Goal: Transaction & Acquisition: Purchase product/service

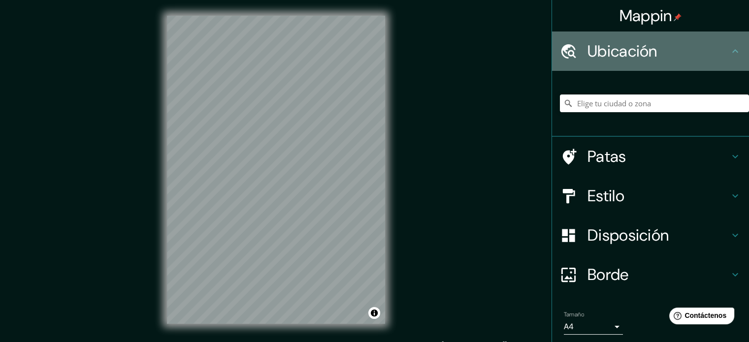
click at [729, 51] on icon at bounding box center [735, 51] width 12 height 12
click at [650, 48] on h4 "Ubicación" at bounding box center [658, 51] width 142 height 20
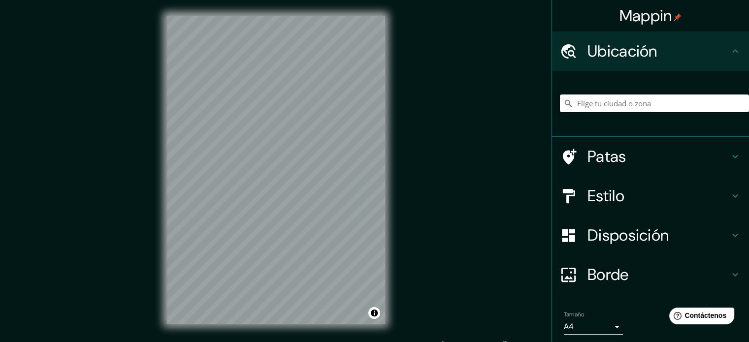
click at [606, 104] on input "Elige tu ciudad o zona" at bounding box center [654, 104] width 189 height 18
click at [165, 129] on div "© Mapbox © OpenStreetMap Mejorar este mapa" at bounding box center [276, 170] width 250 height 340
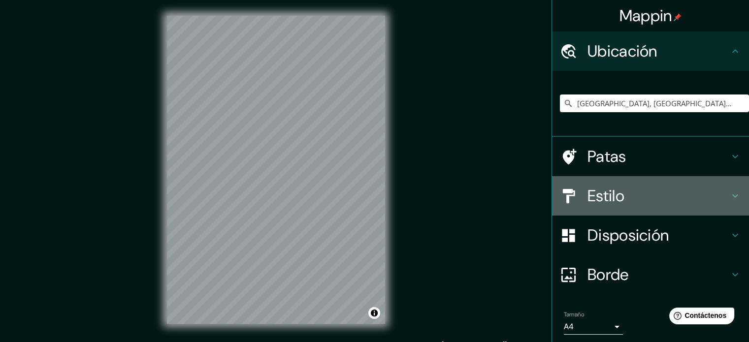
click at [627, 195] on h4 "Estilo" at bounding box center [658, 196] width 142 height 20
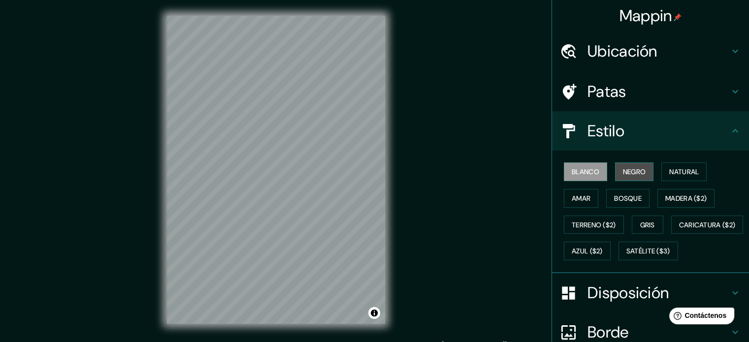
click at [623, 168] on font "Negro" at bounding box center [634, 171] width 23 height 9
click at [591, 196] on button "Amar" at bounding box center [581, 198] width 34 height 19
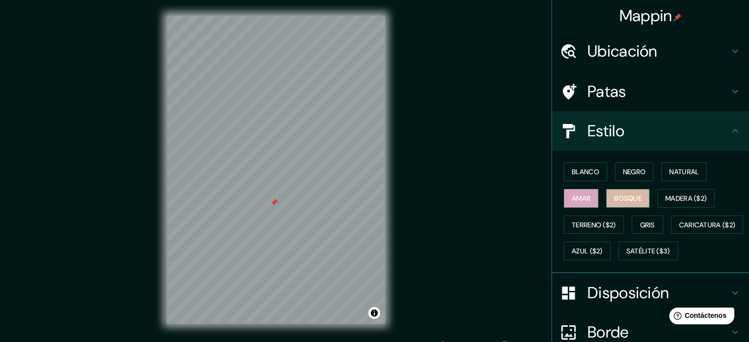
click at [616, 189] on button "Bosque" at bounding box center [627, 198] width 43 height 19
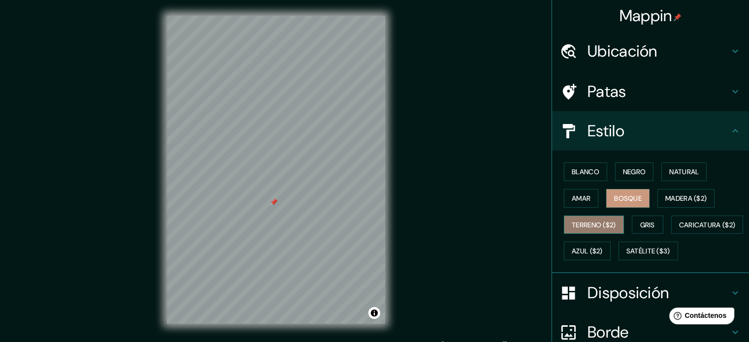
click at [585, 228] on font "Terreno ($2)" at bounding box center [594, 225] width 44 height 13
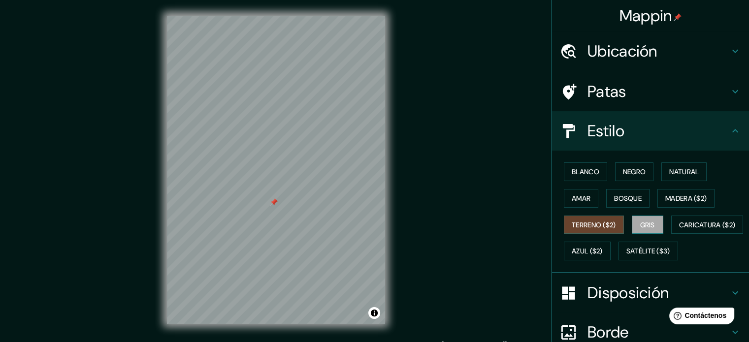
click at [632, 230] on button "Gris" at bounding box center [648, 225] width 32 height 19
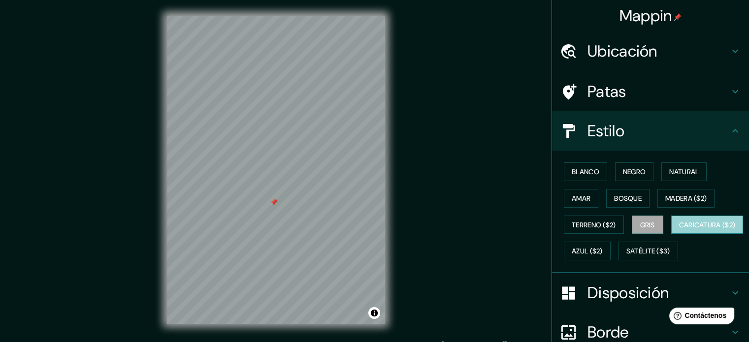
click at [679, 231] on font "Caricatura ($2)" at bounding box center [707, 225] width 57 height 13
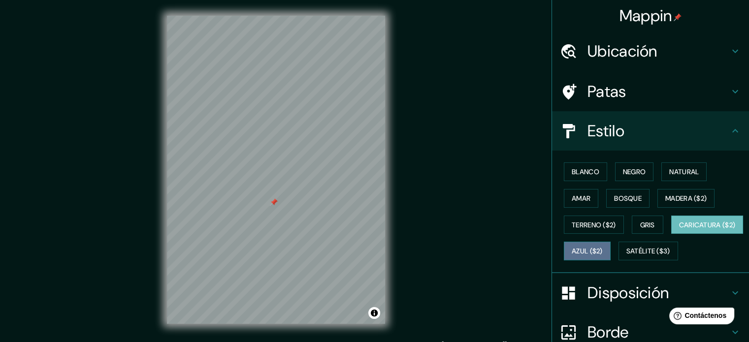
click at [611, 242] on button "Azul ($2)" at bounding box center [587, 251] width 47 height 19
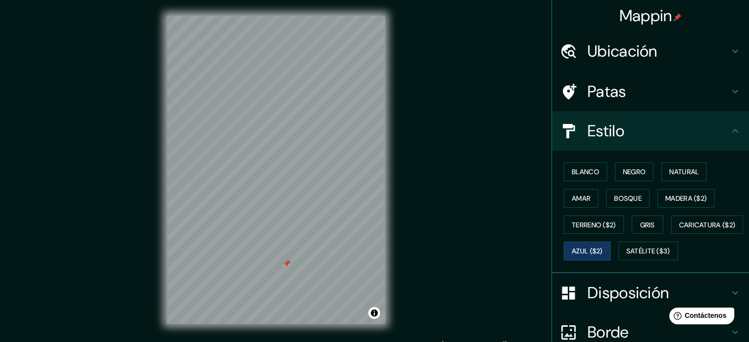
click at [630, 56] on font "Ubicación" at bounding box center [622, 51] width 70 height 21
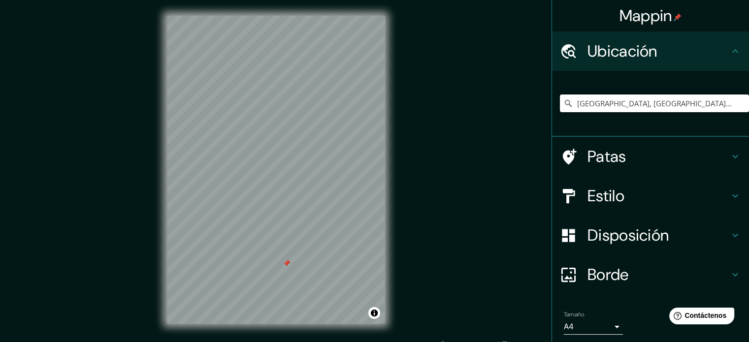
drag, startPoint x: 670, startPoint y: 103, endPoint x: 553, endPoint y: 117, distance: 117.5
click at [560, 117] on div "[GEOGRAPHIC_DATA], [GEOGRAPHIC_DATA], [GEOGRAPHIC_DATA]" at bounding box center [654, 103] width 189 height 49
drag, startPoint x: 666, startPoint y: 109, endPoint x: 555, endPoint y: 117, distance: 111.6
click at [560, 117] on div "[GEOGRAPHIC_DATA], [GEOGRAPHIC_DATA], [GEOGRAPHIC_DATA] [GEOGRAPHIC_DATA] [GEOG…" at bounding box center [654, 103] width 189 height 49
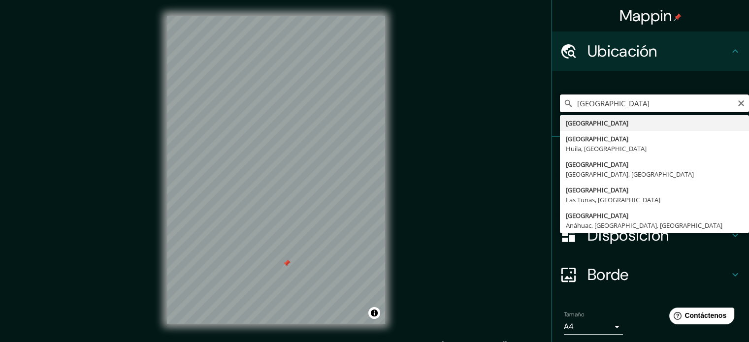
click at [621, 103] on input "[GEOGRAPHIC_DATA]" at bounding box center [654, 104] width 189 height 18
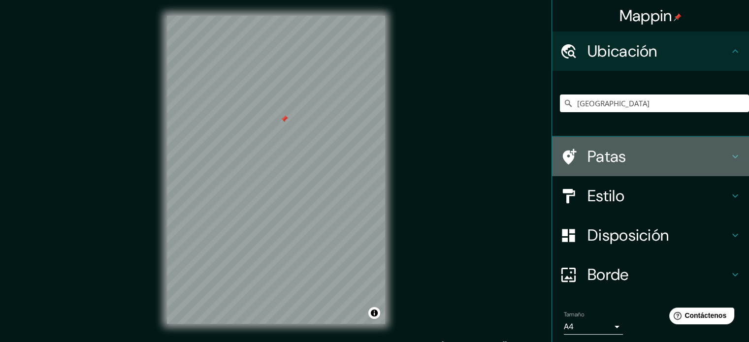
click at [626, 157] on h4 "Patas" at bounding box center [658, 157] width 142 height 20
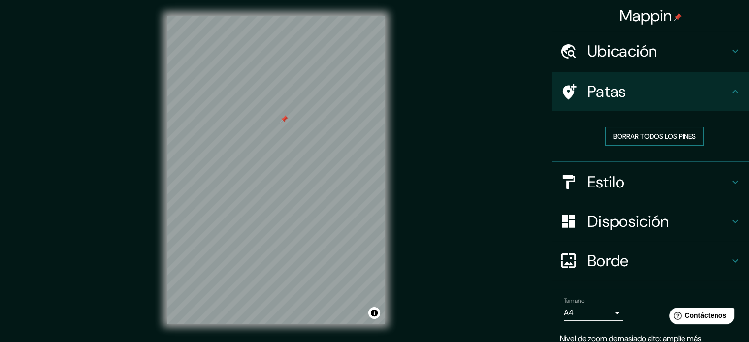
click at [636, 132] on font "Borrar todos los pines" at bounding box center [654, 136] width 83 height 9
click at [606, 186] on font "Estilo" at bounding box center [605, 182] width 37 height 21
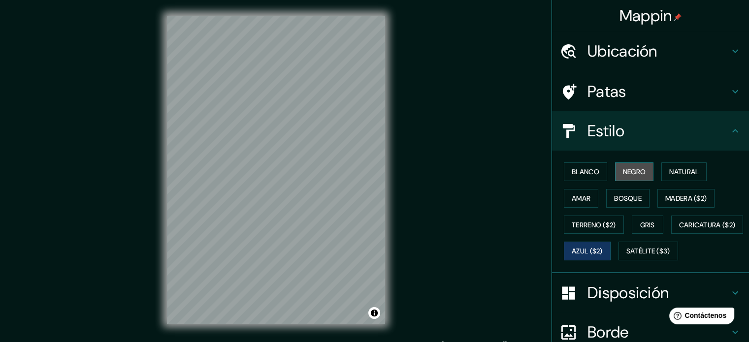
click at [624, 171] on font "Negro" at bounding box center [634, 171] width 23 height 9
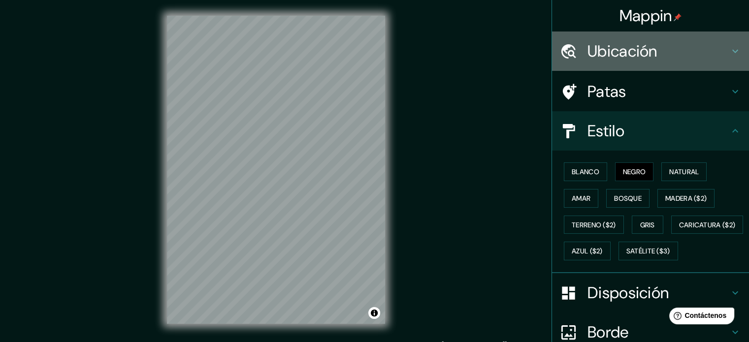
click at [626, 58] on font "Ubicación" at bounding box center [622, 51] width 70 height 21
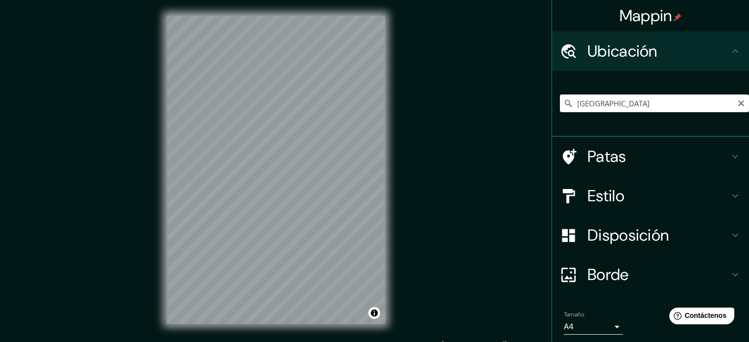
click at [565, 106] on icon at bounding box center [568, 103] width 7 height 7
click at [564, 105] on icon at bounding box center [568, 103] width 10 height 10
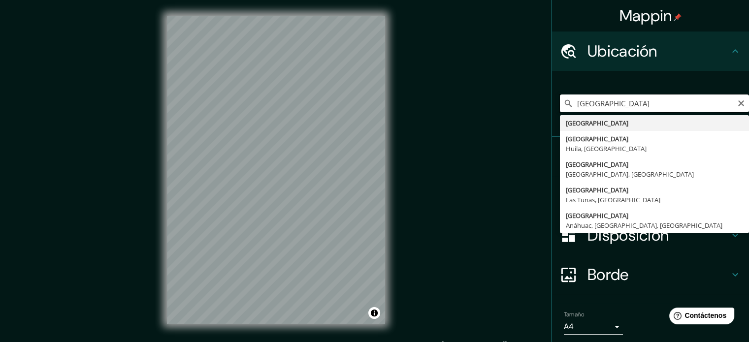
click at [614, 106] on input "[GEOGRAPHIC_DATA]" at bounding box center [654, 104] width 189 height 18
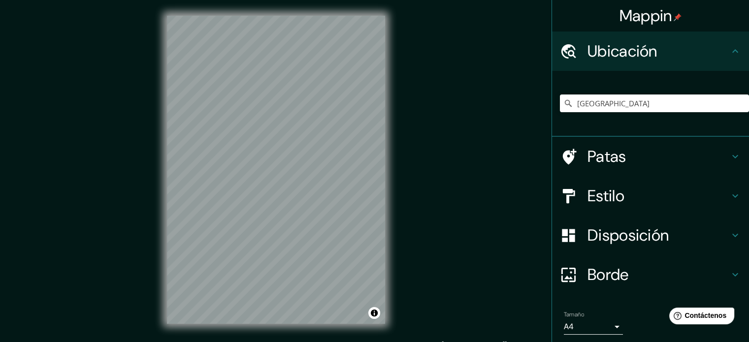
click at [603, 206] on div "Estilo" at bounding box center [650, 195] width 197 height 39
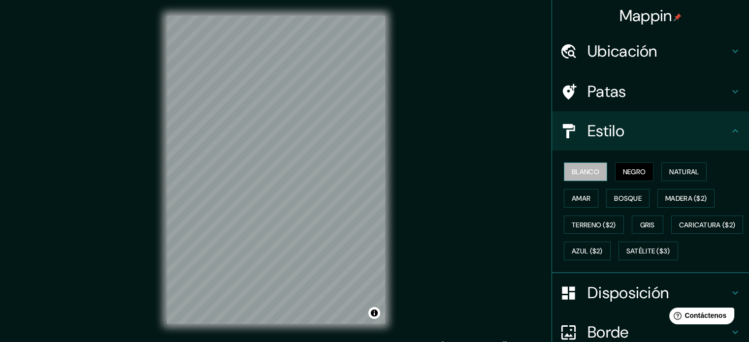
click at [587, 171] on font "Blanco" at bounding box center [586, 171] width 28 height 9
click at [627, 172] on font "Negro" at bounding box center [634, 171] width 23 height 9
click at [661, 168] on button "Natural" at bounding box center [683, 172] width 45 height 19
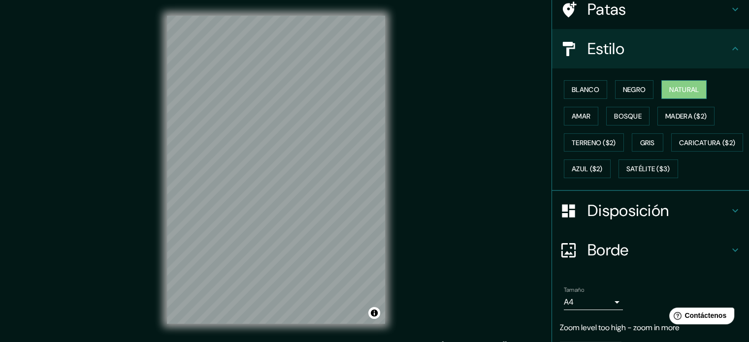
scroll to position [98, 0]
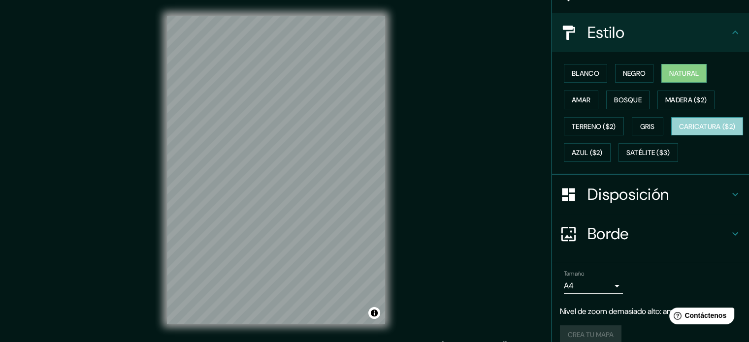
click at [679, 131] on font "Caricatura ($2)" at bounding box center [707, 126] width 57 height 9
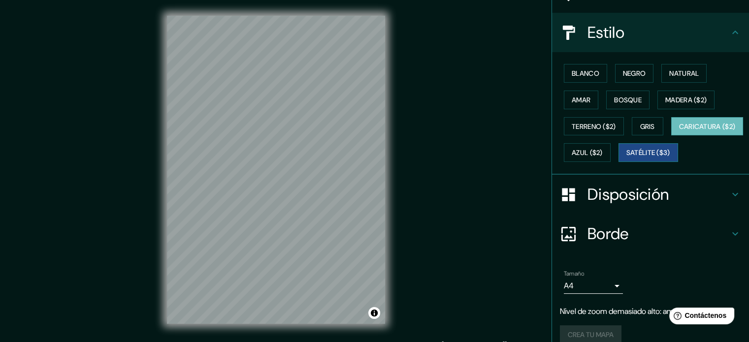
click at [626, 158] on font "Satélite ($3)" at bounding box center [648, 153] width 44 height 9
click at [603, 151] on font "Azul ($2)" at bounding box center [587, 153] width 31 height 9
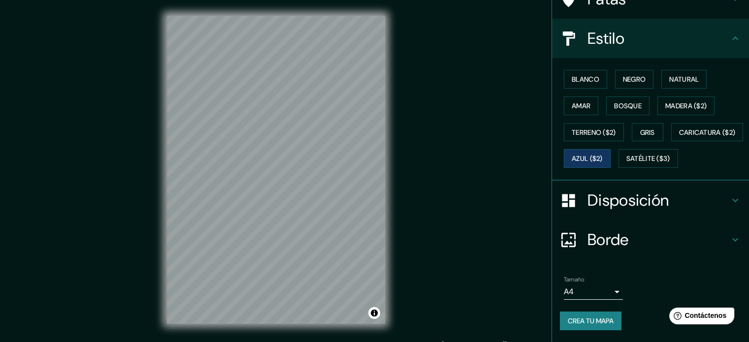
click at [628, 29] on h4 "Estilo" at bounding box center [658, 39] width 142 height 20
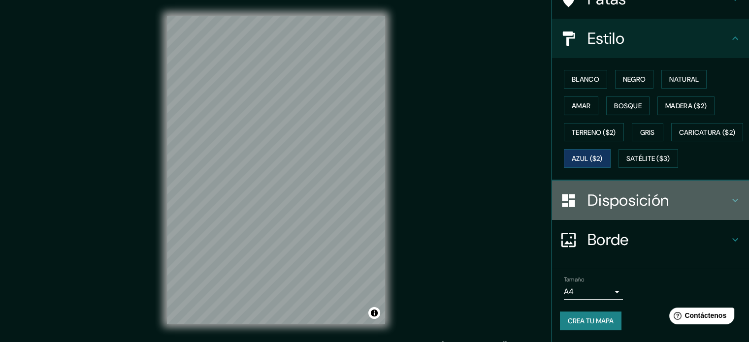
click at [618, 197] on font "Disposición" at bounding box center [627, 200] width 81 height 21
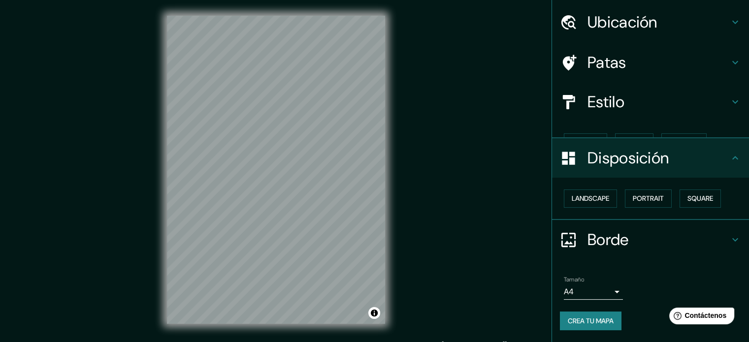
scroll to position [12, 0]
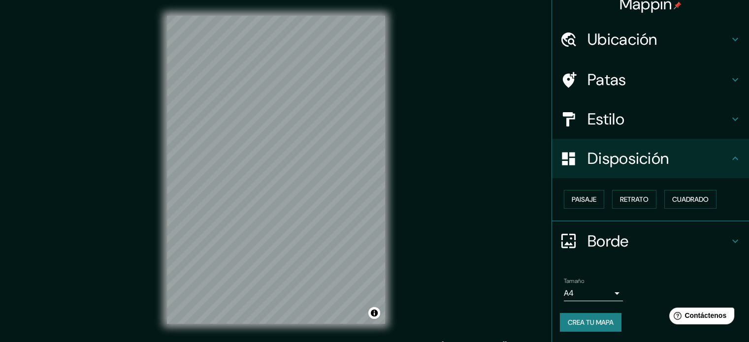
click at [593, 242] on font "Borde" at bounding box center [607, 241] width 41 height 21
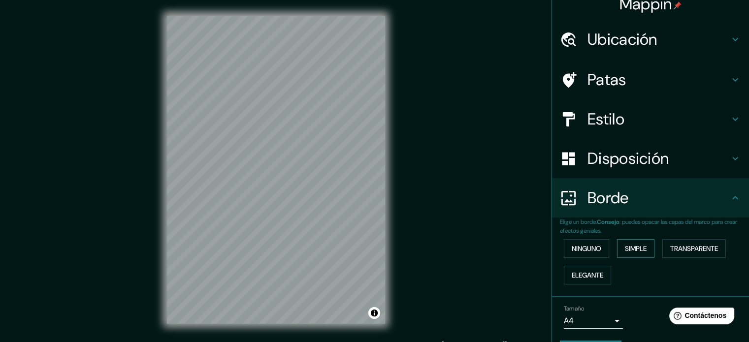
click at [632, 248] on font "Simple" at bounding box center [636, 248] width 22 height 9
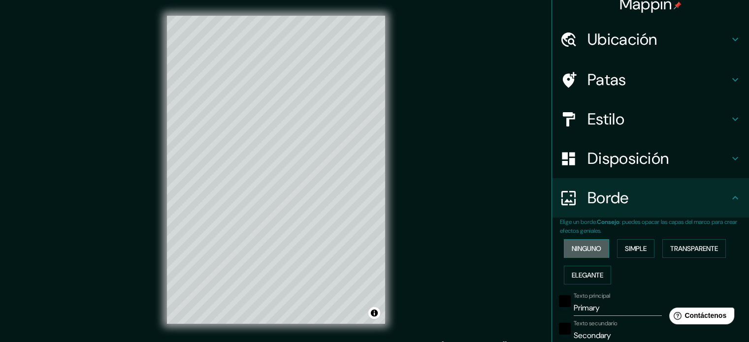
click at [586, 248] on font "Ninguno" at bounding box center [587, 248] width 30 height 9
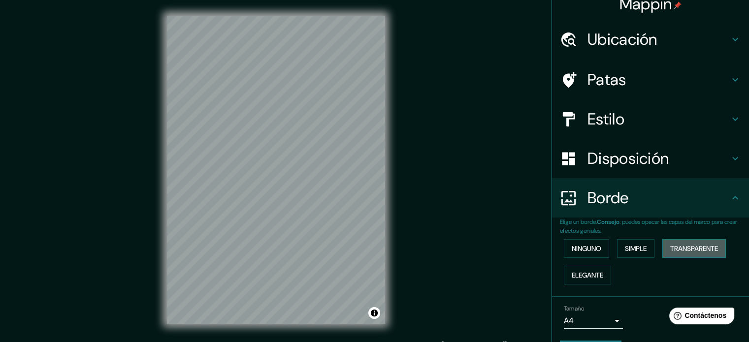
click at [686, 252] on font "Transparente" at bounding box center [694, 248] width 48 height 9
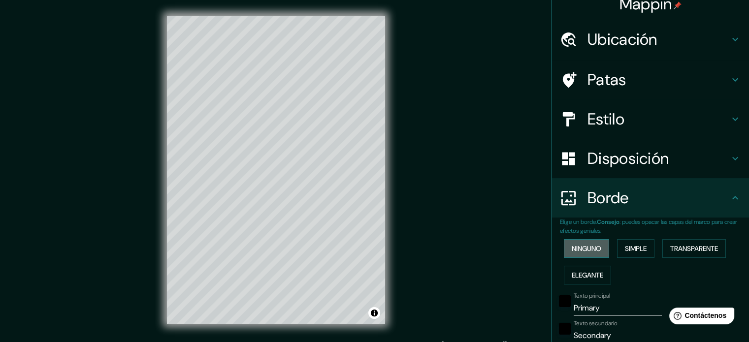
click at [572, 248] on font "Ninguno" at bounding box center [587, 248] width 30 height 9
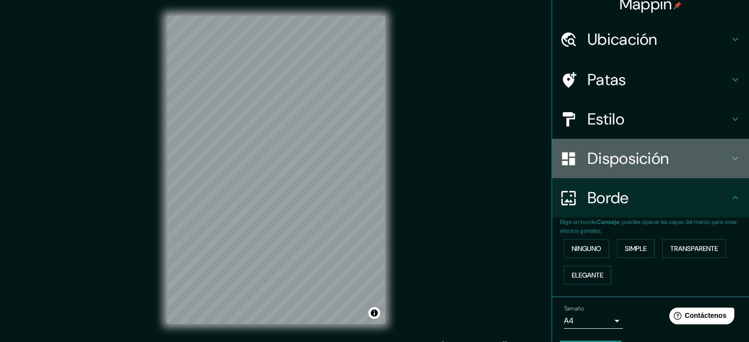
click at [595, 161] on font "Disposición" at bounding box center [627, 158] width 81 height 21
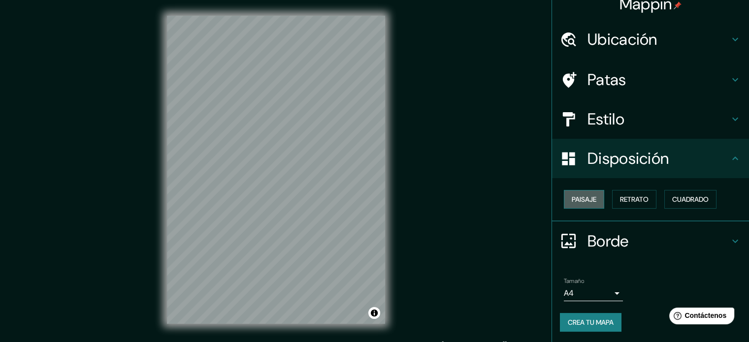
click at [592, 200] on button "Paisaje" at bounding box center [584, 199] width 40 height 19
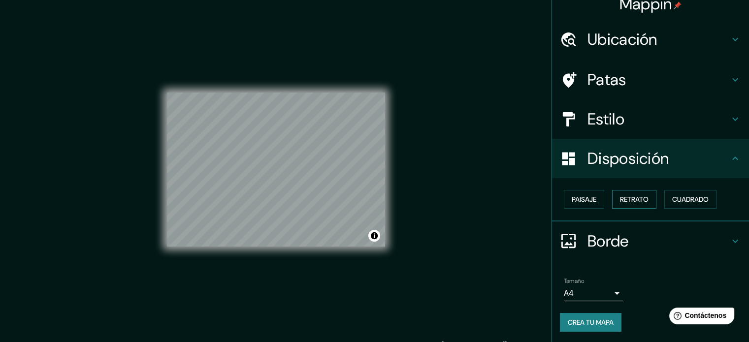
click at [620, 204] on font "Retrato" at bounding box center [634, 199] width 29 height 13
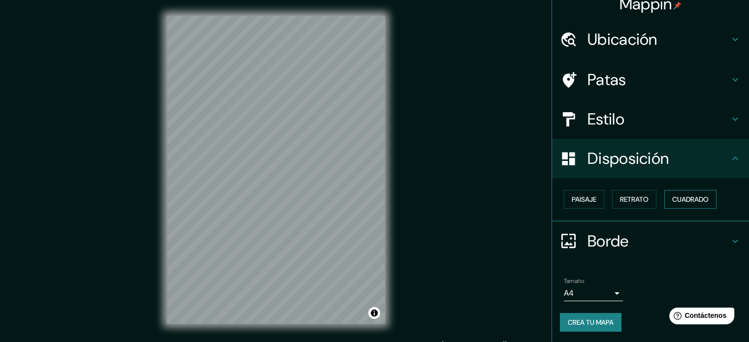
click at [684, 200] on font "Cuadrado" at bounding box center [690, 199] width 36 height 9
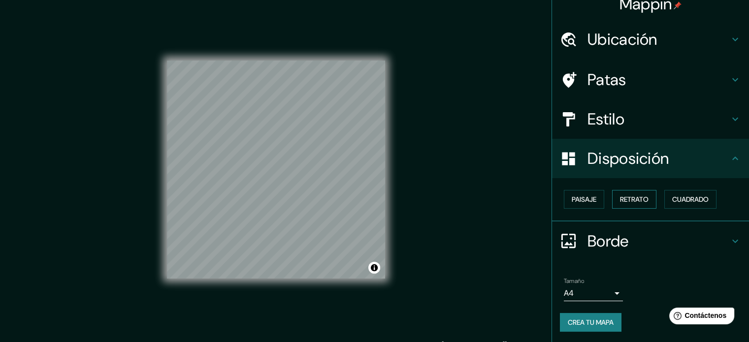
click at [620, 196] on font "Retrato" at bounding box center [634, 199] width 29 height 9
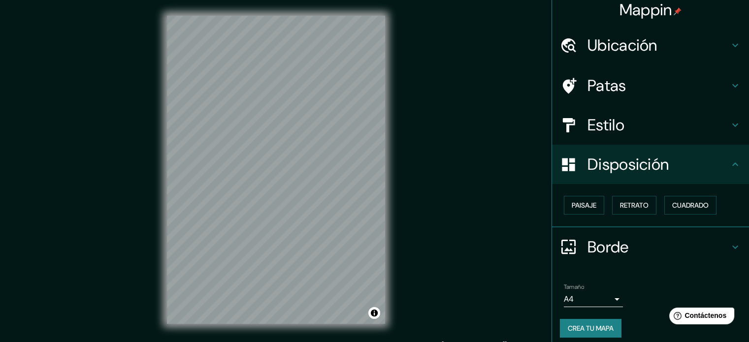
scroll to position [0, 0]
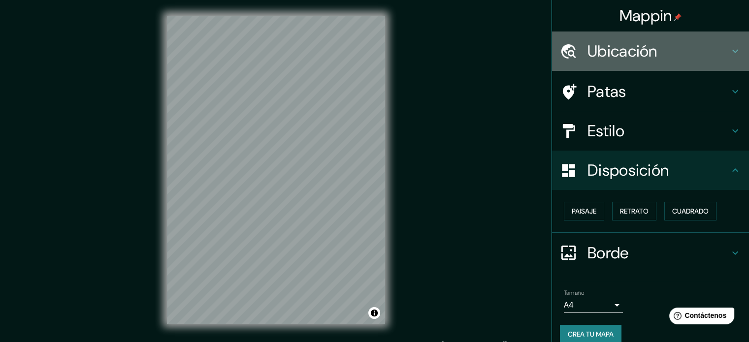
click at [639, 60] on font "Ubicación" at bounding box center [622, 51] width 70 height 21
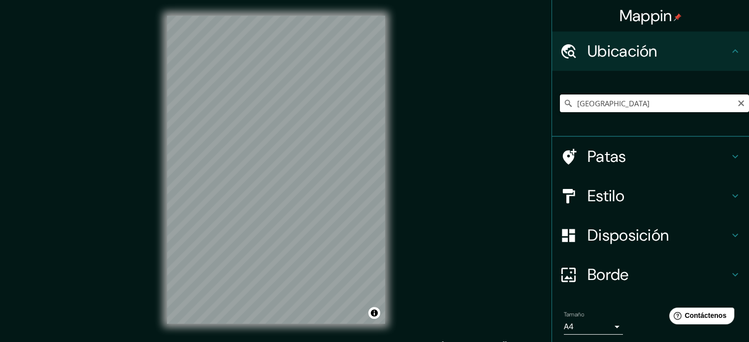
click at [622, 103] on input "[GEOGRAPHIC_DATA]" at bounding box center [654, 104] width 189 height 18
type input "[GEOGRAPHIC_DATA], [GEOGRAPHIC_DATA], [GEOGRAPHIC_DATA]"
click at [182, 342] on html "Mappin Ubicación [GEOGRAPHIC_DATA], [GEOGRAPHIC_DATA], [GEOGRAPHIC_DATA] [GEOGR…" at bounding box center [374, 171] width 749 height 342
click at [394, 184] on div "© Mapbox © OpenStreetMap Improve this map" at bounding box center [276, 170] width 250 height 340
click at [156, 225] on div "© Mapbox © OpenStreetMap Improve this map" at bounding box center [276, 170] width 250 height 340
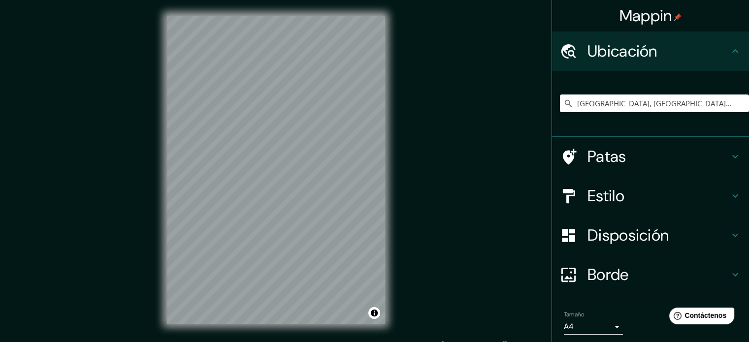
click at [490, 27] on div "Mappin Ubicación [GEOGRAPHIC_DATA], [GEOGRAPHIC_DATA], [GEOGRAPHIC_DATA] [GEOGR…" at bounding box center [374, 178] width 749 height 356
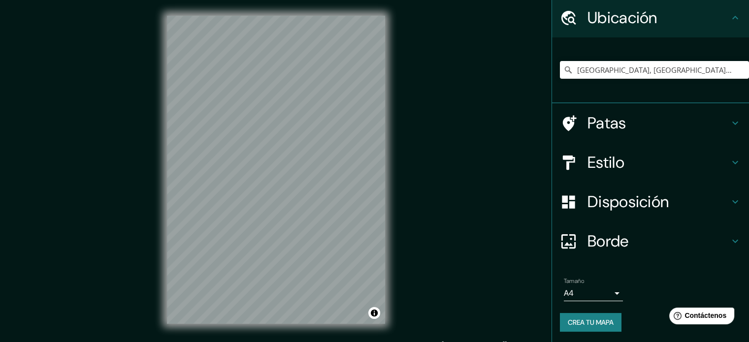
scroll to position [34, 0]
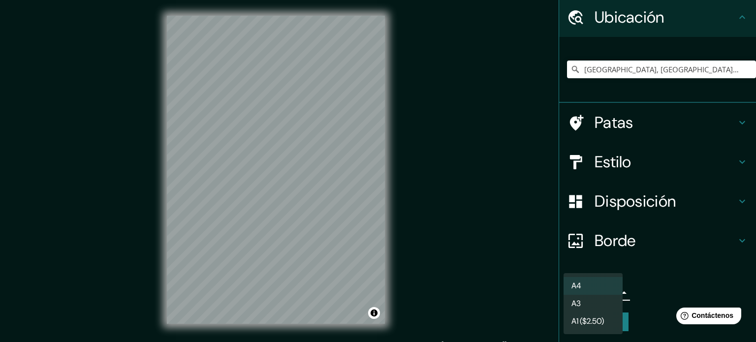
click at [603, 289] on body "Mappin Ubicación [GEOGRAPHIC_DATA], [GEOGRAPHIC_DATA], [GEOGRAPHIC_DATA] [GEOGR…" at bounding box center [378, 171] width 756 height 342
click at [603, 285] on li "A4" at bounding box center [593, 286] width 59 height 18
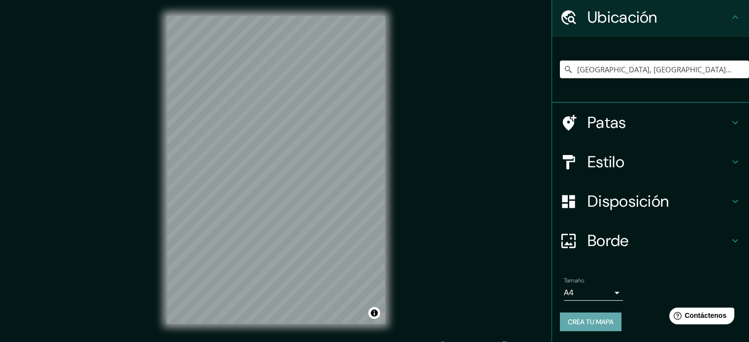
click at [580, 324] on font "Crea tu mapa" at bounding box center [591, 322] width 46 height 9
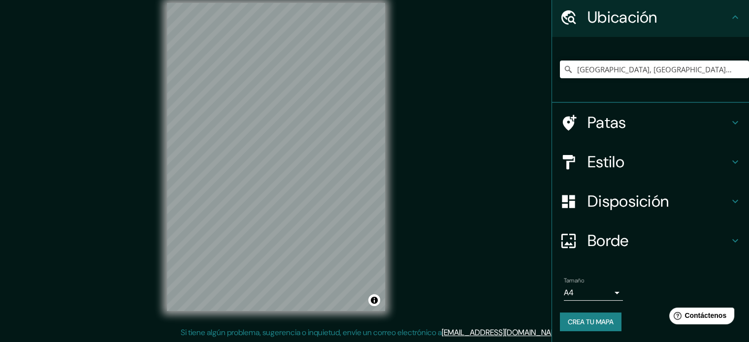
click at [587, 316] on font "Crea tu mapa" at bounding box center [591, 322] width 46 height 13
click at [582, 320] on div "Crea tu mapa" at bounding box center [650, 322] width 181 height 19
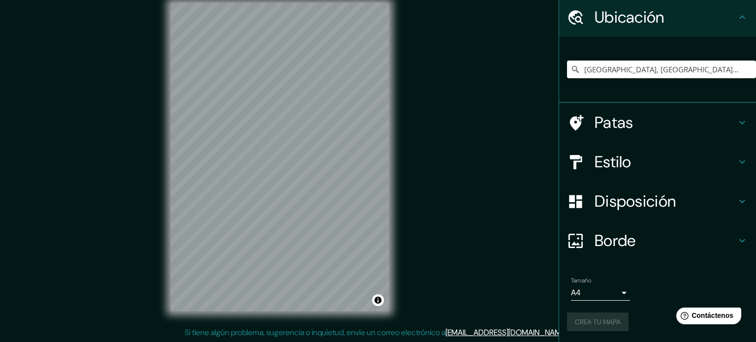
click at [601, 291] on body "Mappin Ubicación [GEOGRAPHIC_DATA], [GEOGRAPHIC_DATA], [GEOGRAPHIC_DATA] [GEOGR…" at bounding box center [378, 158] width 756 height 342
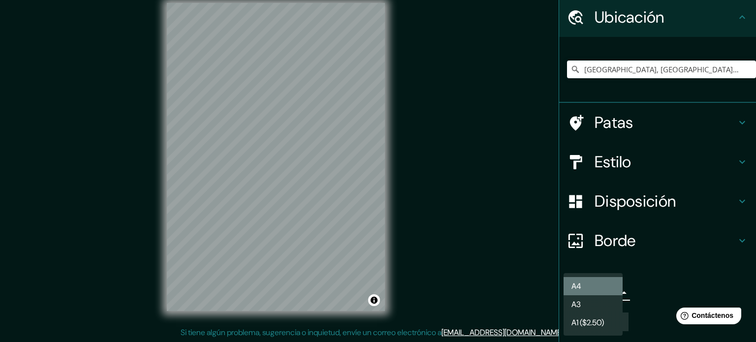
click at [607, 291] on li "A4" at bounding box center [593, 286] width 59 height 18
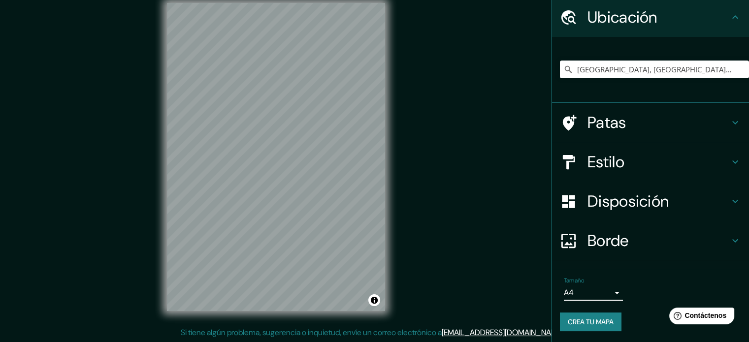
click at [594, 122] on font "Patas" at bounding box center [606, 122] width 39 height 21
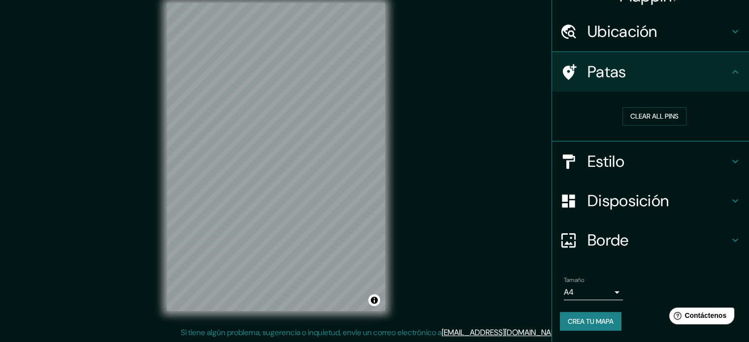
scroll to position [19, 0]
click at [603, 257] on div "Borde" at bounding box center [650, 241] width 197 height 39
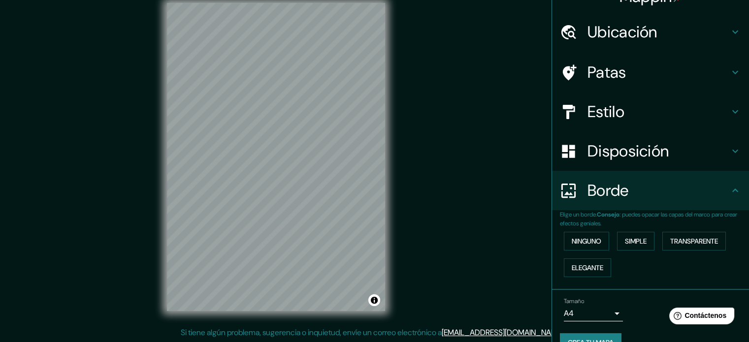
click at [567, 103] on icon at bounding box center [568, 111] width 17 height 17
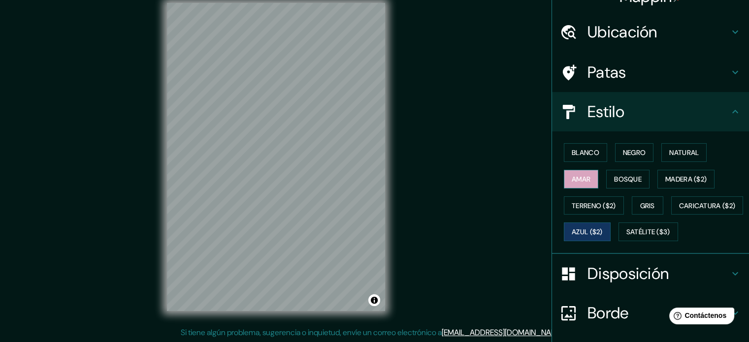
click at [570, 170] on button "Amar" at bounding box center [581, 179] width 34 height 19
click at [628, 175] on font "Bosque" at bounding box center [628, 179] width 28 height 9
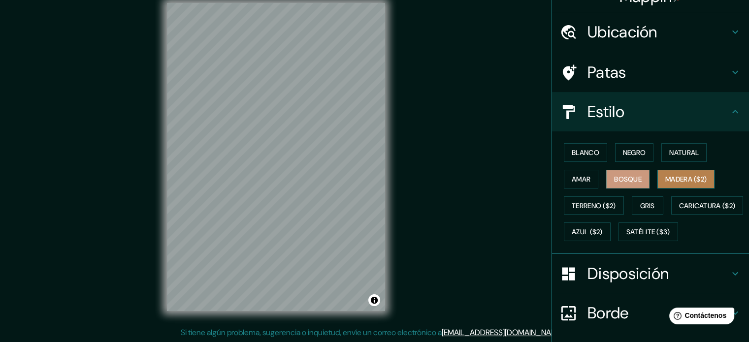
click at [657, 180] on button "Madera ($2)" at bounding box center [685, 179] width 57 height 19
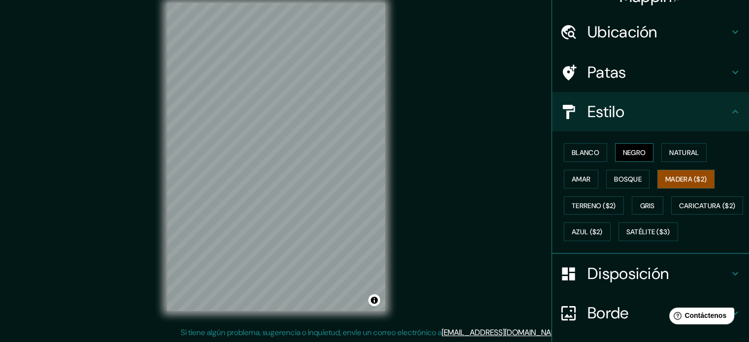
click at [636, 159] on button "Negro" at bounding box center [634, 152] width 39 height 19
click at [676, 157] on font "Natural" at bounding box center [684, 152] width 30 height 13
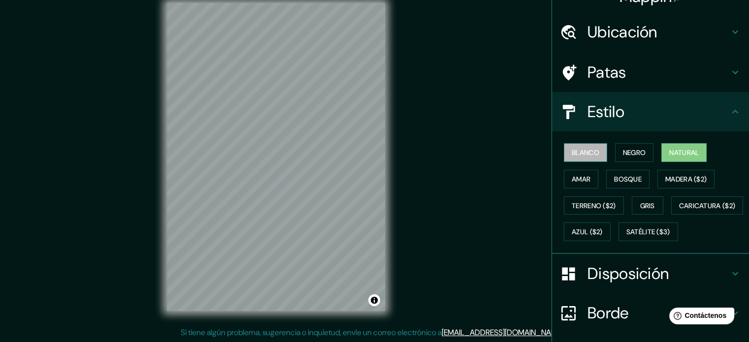
click at [581, 157] on font "Blanco" at bounding box center [586, 152] width 28 height 13
click at [644, 142] on div "Blanco Negro Natural Amar Bosque Madera ($2) Terreno ($2) Gris Caricatura ($2) …" at bounding box center [654, 192] width 189 height 106
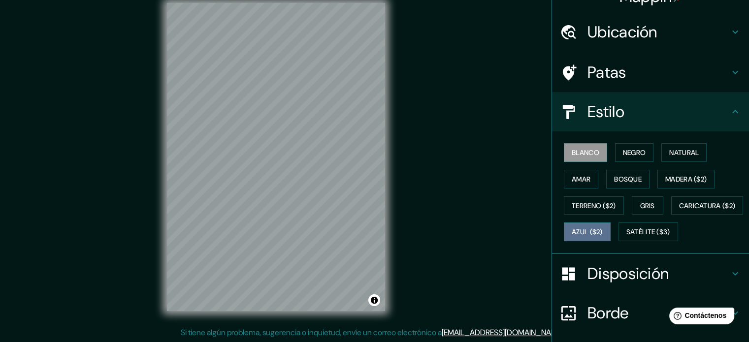
click at [603, 231] on font "Azul ($2)" at bounding box center [587, 232] width 31 height 9
click at [601, 153] on div "Blanco Negro Natural Amar Bosque Madera ($2) Terreno ($2) Gris Caricatura ($2) …" at bounding box center [654, 192] width 189 height 106
click at [623, 151] on font "Negro" at bounding box center [634, 152] width 23 height 9
click at [579, 144] on button "Blanco" at bounding box center [585, 152] width 43 height 19
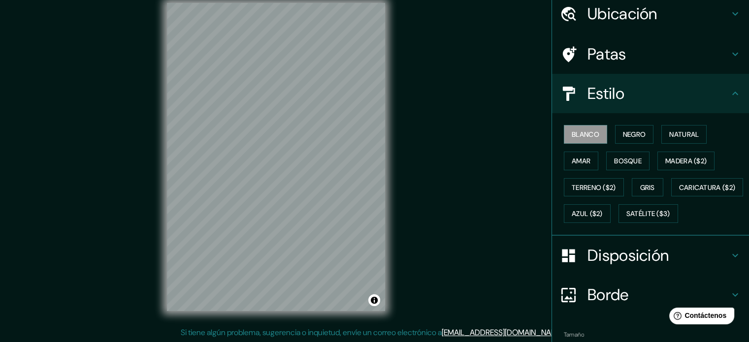
scroll to position [116, 0]
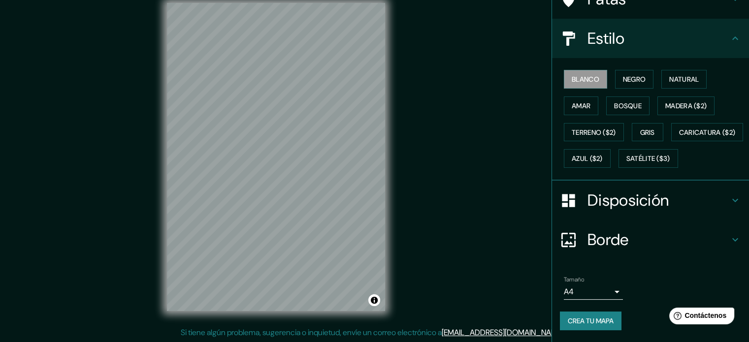
click at [625, 204] on font "Disposición" at bounding box center [627, 200] width 81 height 21
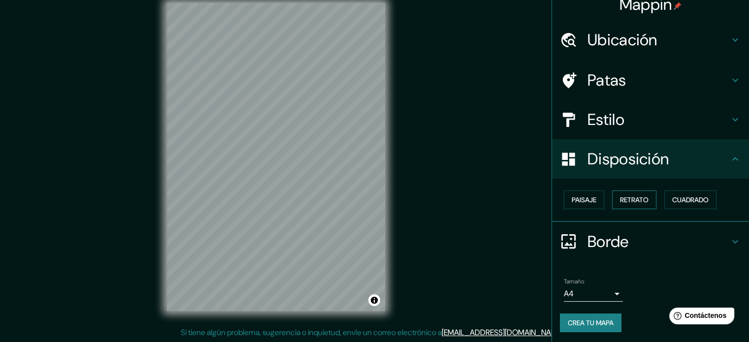
scroll to position [12, 0]
click at [636, 240] on h4 "Borde" at bounding box center [658, 241] width 142 height 20
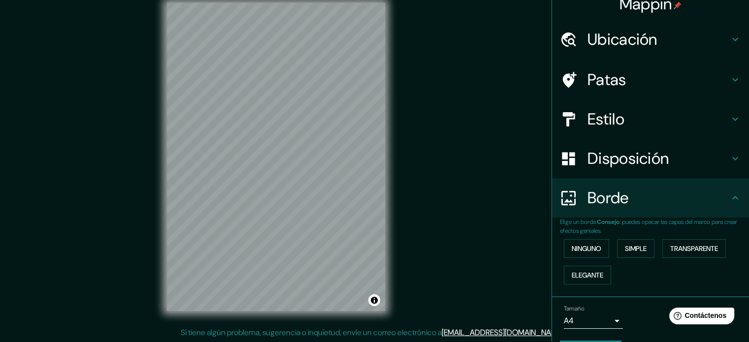
scroll to position [39, 0]
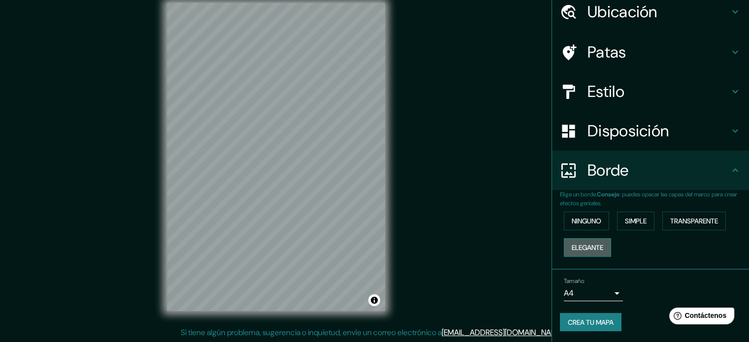
click at [591, 244] on font "Elegante" at bounding box center [588, 247] width 32 height 9
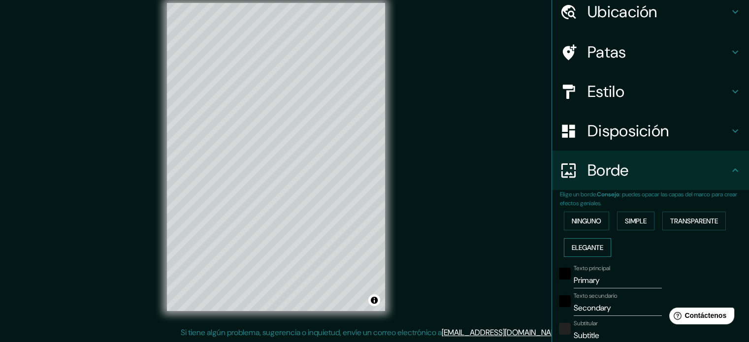
click at [591, 244] on font "Elegante" at bounding box center [588, 247] width 32 height 9
type input "177"
type input "35"
type input "18"
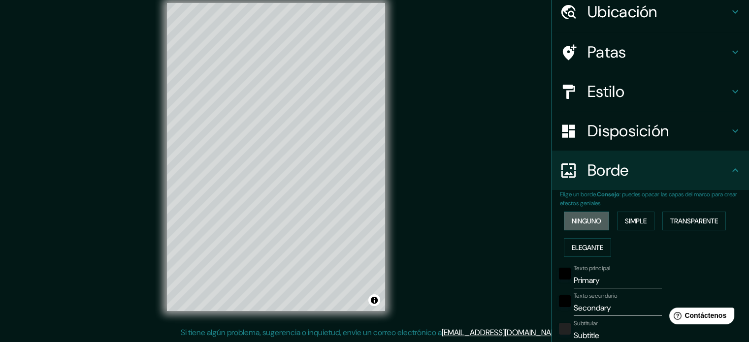
click at [577, 222] on font "Ninguno" at bounding box center [587, 221] width 30 height 9
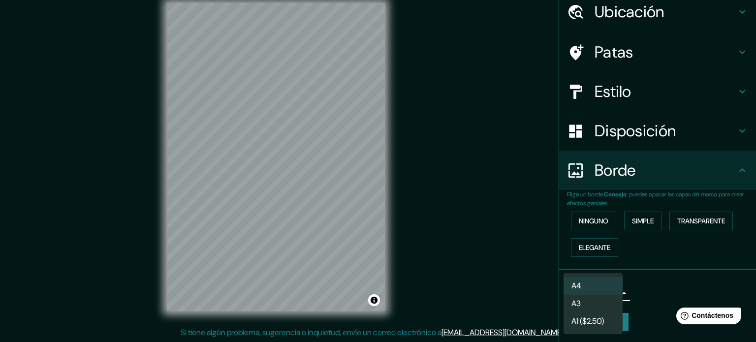
click at [588, 298] on body "Mappin Ubicación [GEOGRAPHIC_DATA], [GEOGRAPHIC_DATA], [GEOGRAPHIC_DATA] [GEOGR…" at bounding box center [378, 158] width 756 height 342
click at [590, 305] on li "A3" at bounding box center [593, 304] width 59 height 18
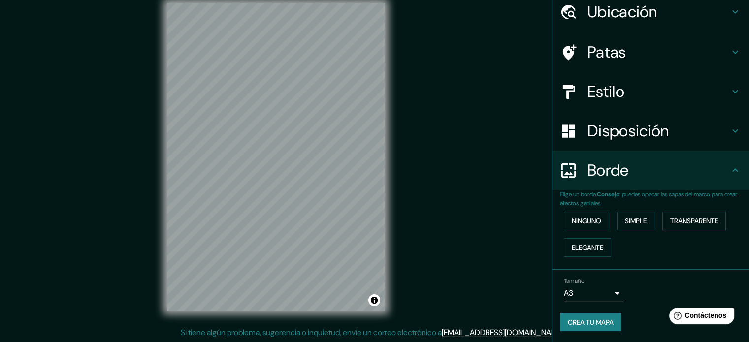
drag, startPoint x: 387, startPoint y: 169, endPoint x: 444, endPoint y: 220, distance: 76.7
click at [444, 220] on div "Mappin Ubicación [GEOGRAPHIC_DATA], [GEOGRAPHIC_DATA], [GEOGRAPHIC_DATA] [GEOGR…" at bounding box center [374, 165] width 749 height 356
click at [579, 319] on font "Crea tu mapa" at bounding box center [591, 322] width 46 height 9
